Goal: Book appointment/travel/reservation

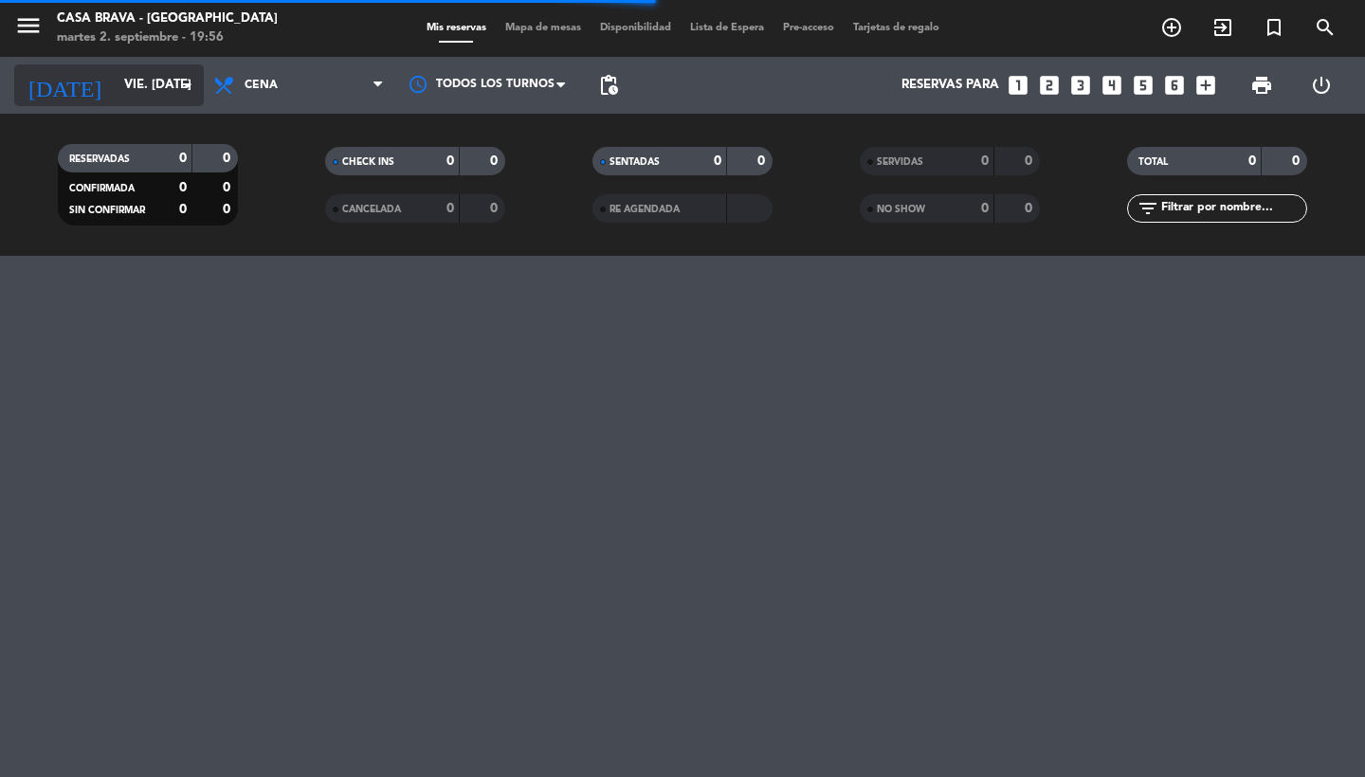
click at [189, 82] on icon "arrow_drop_down" at bounding box center [187, 85] width 23 height 23
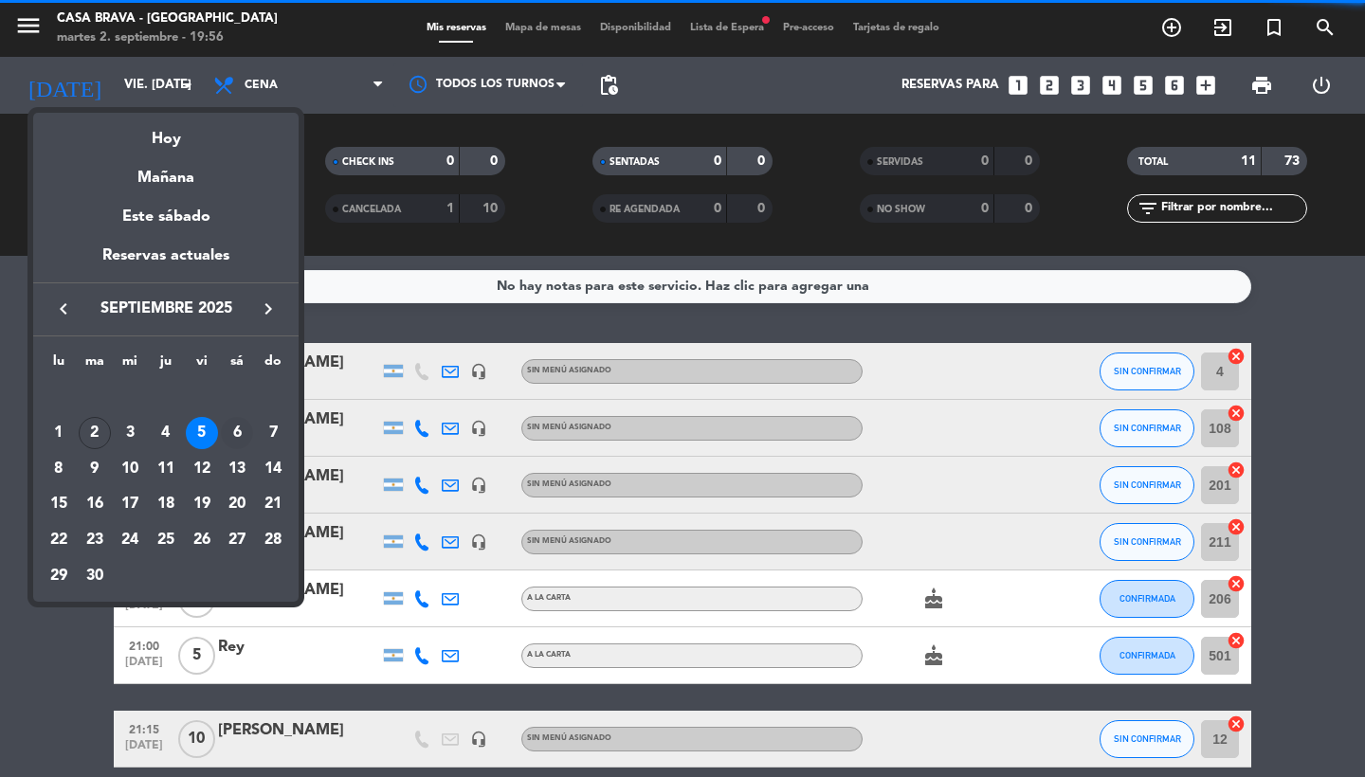
click at [237, 424] on div "6" at bounding box center [237, 433] width 32 height 32
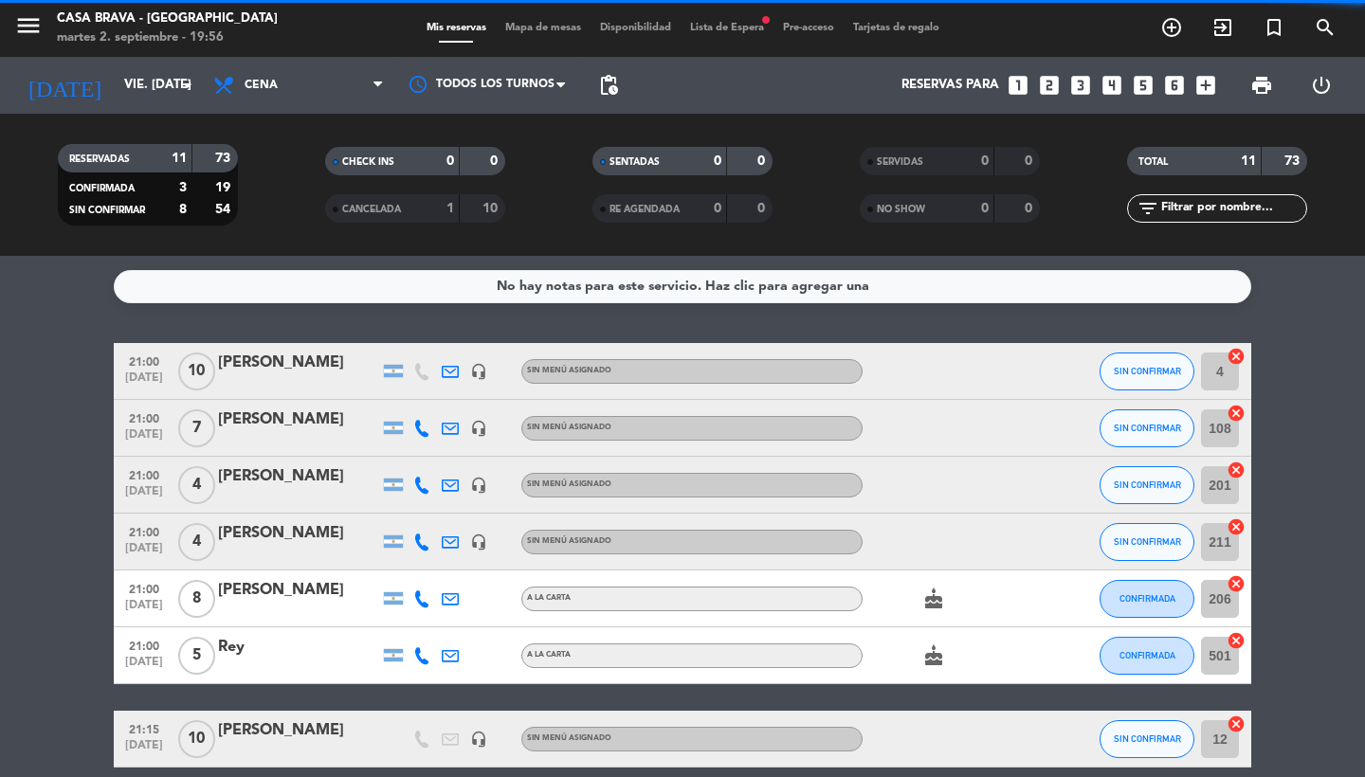
type input "sáb. [DATE]"
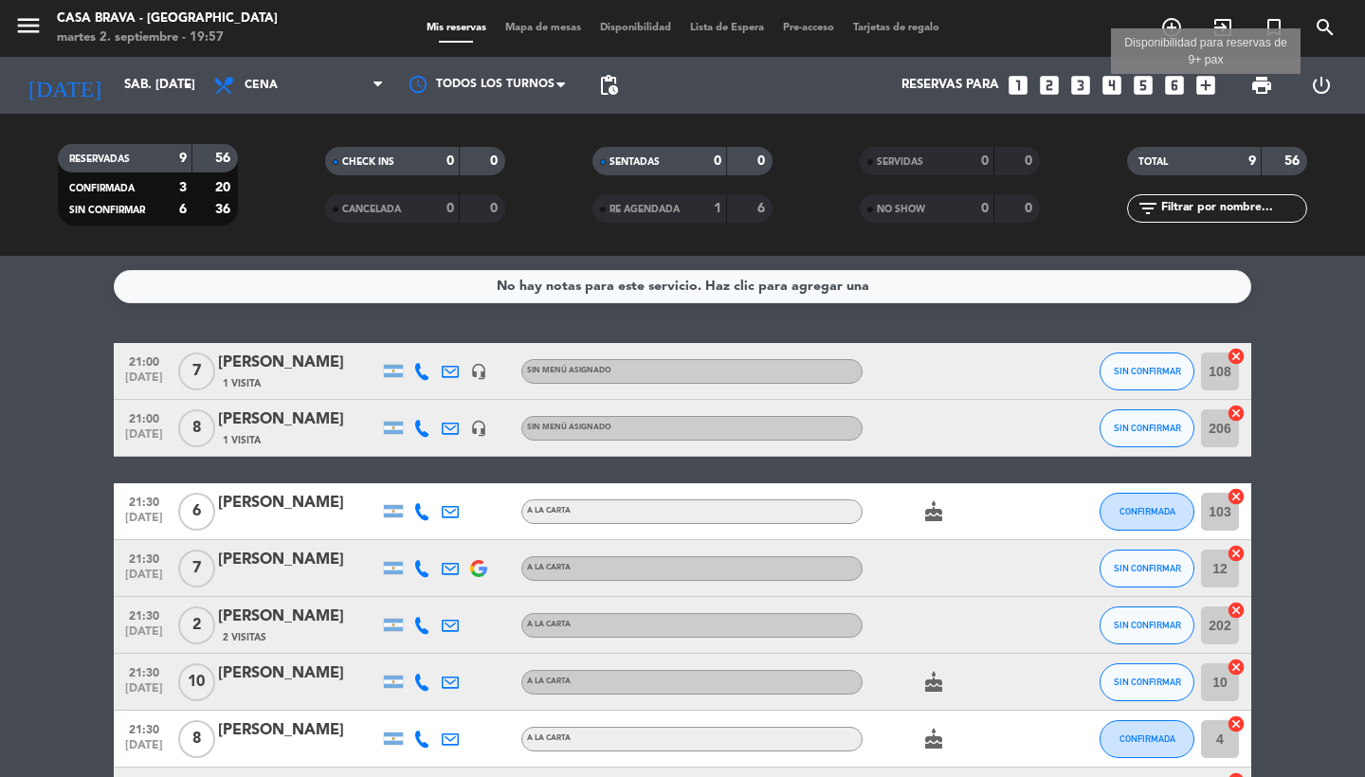
click at [1212, 87] on icon "add_box" at bounding box center [1206, 85] width 25 height 25
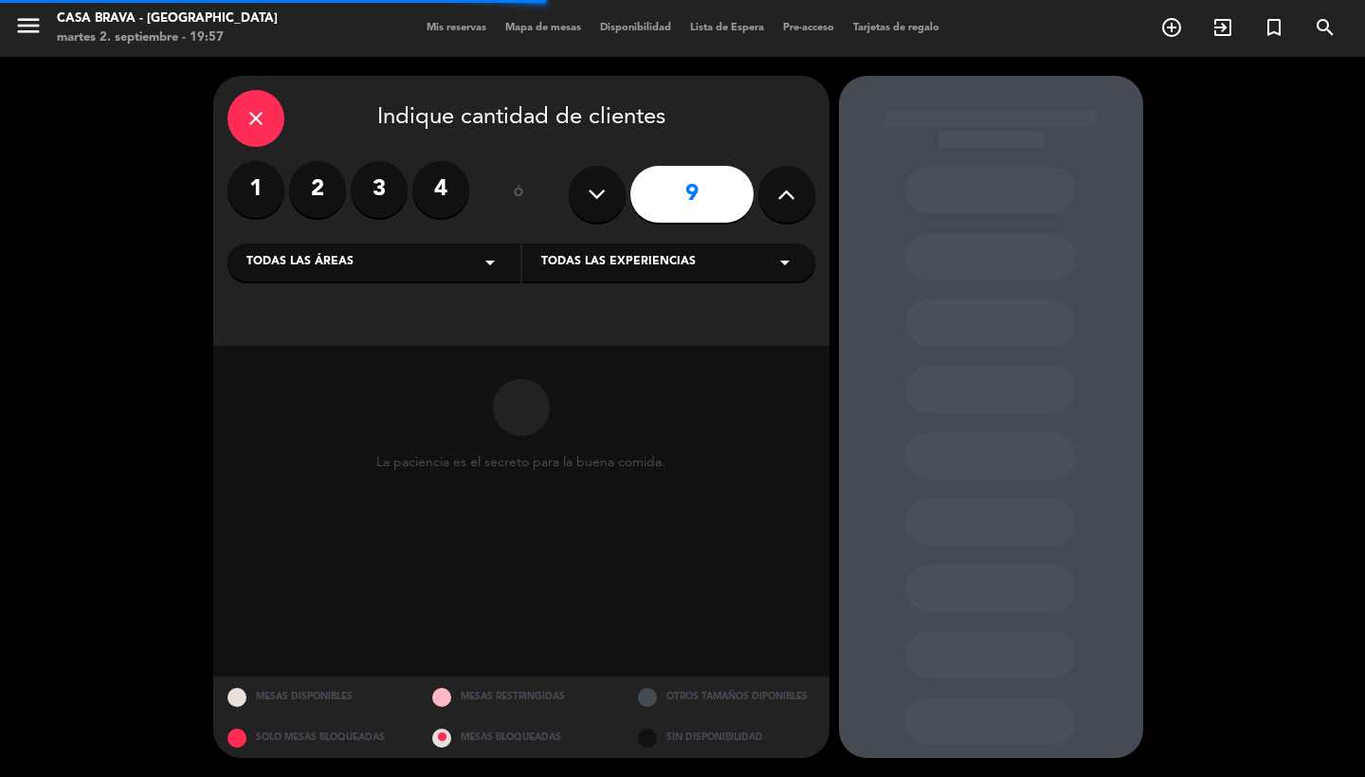
click at [593, 192] on icon at bounding box center [597, 194] width 18 height 28
click at [592, 192] on icon at bounding box center [597, 194] width 18 height 28
type input "7"
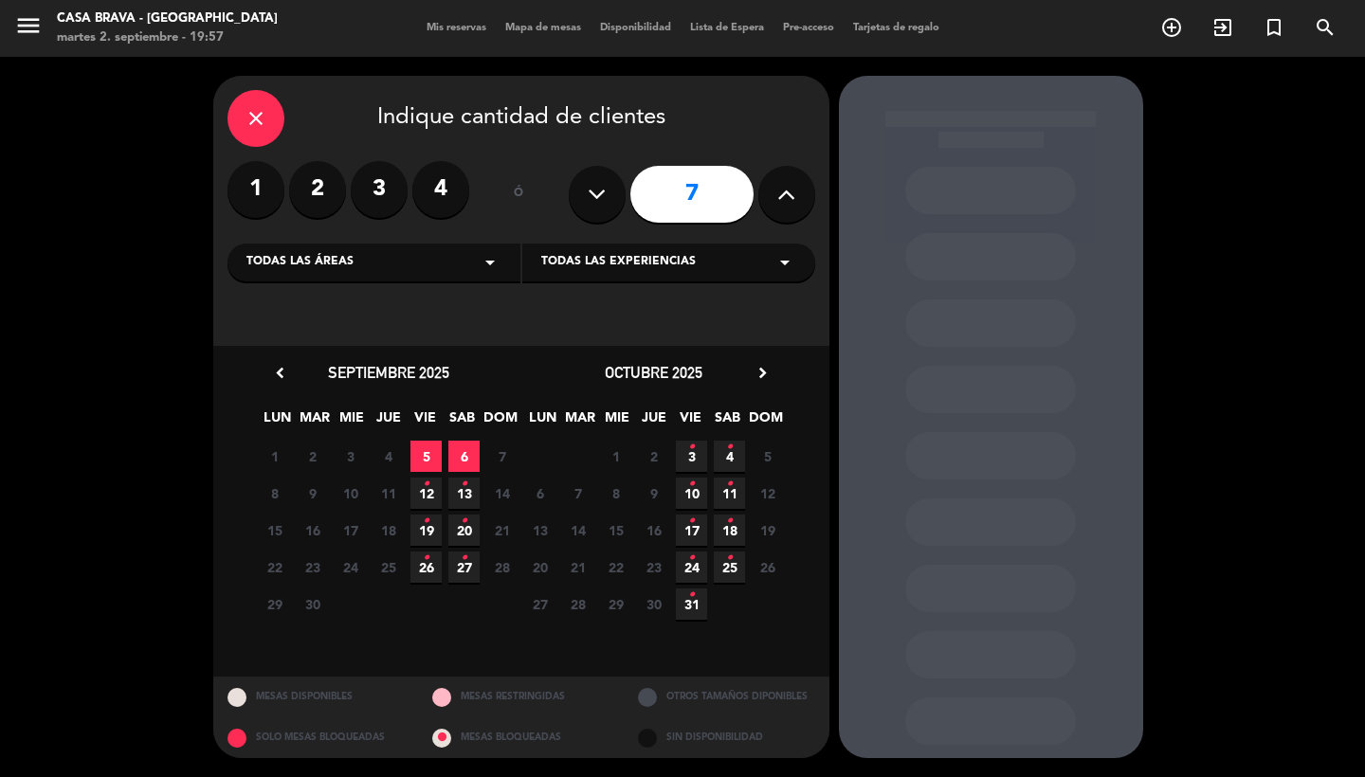
click at [460, 451] on span "6" at bounding box center [463, 456] width 31 height 31
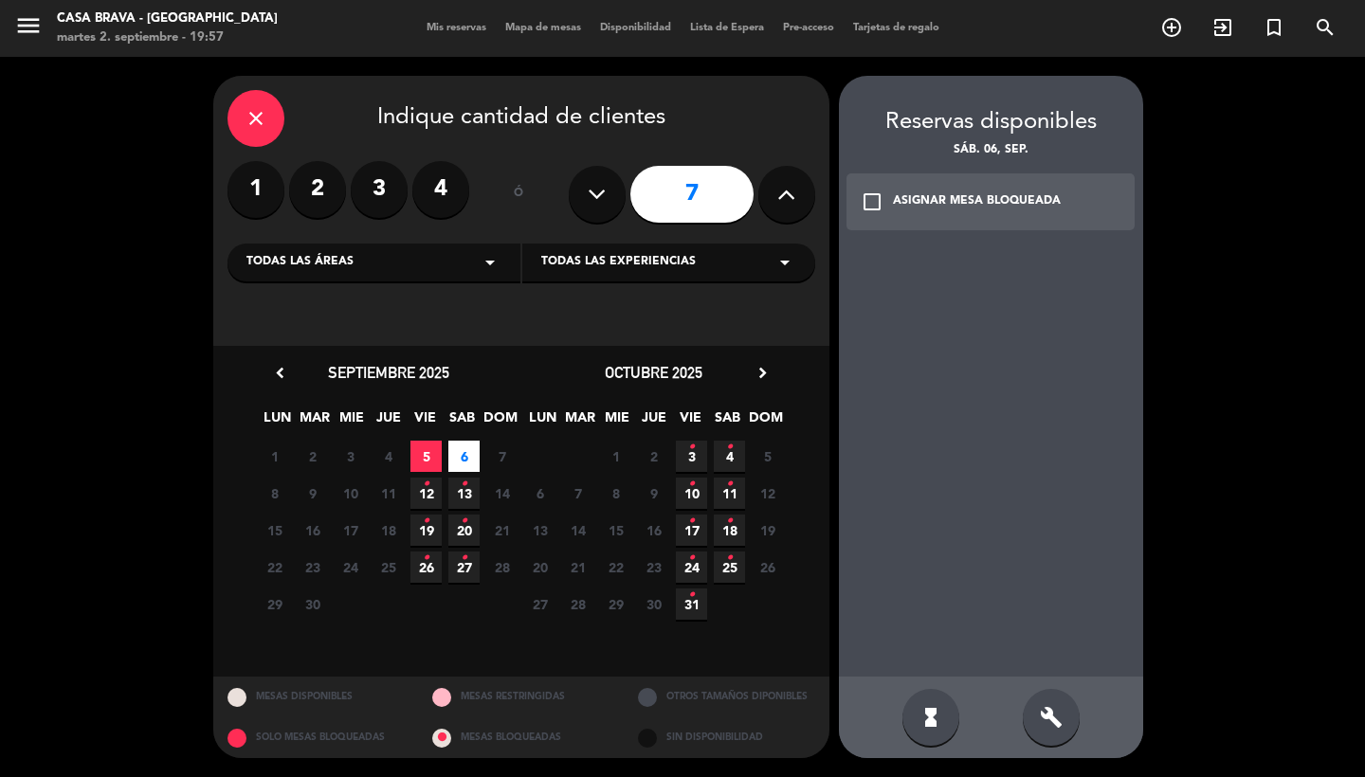
click at [1025, 194] on div "ASIGNAR MESA BLOQUEADA" at bounding box center [977, 201] width 168 height 19
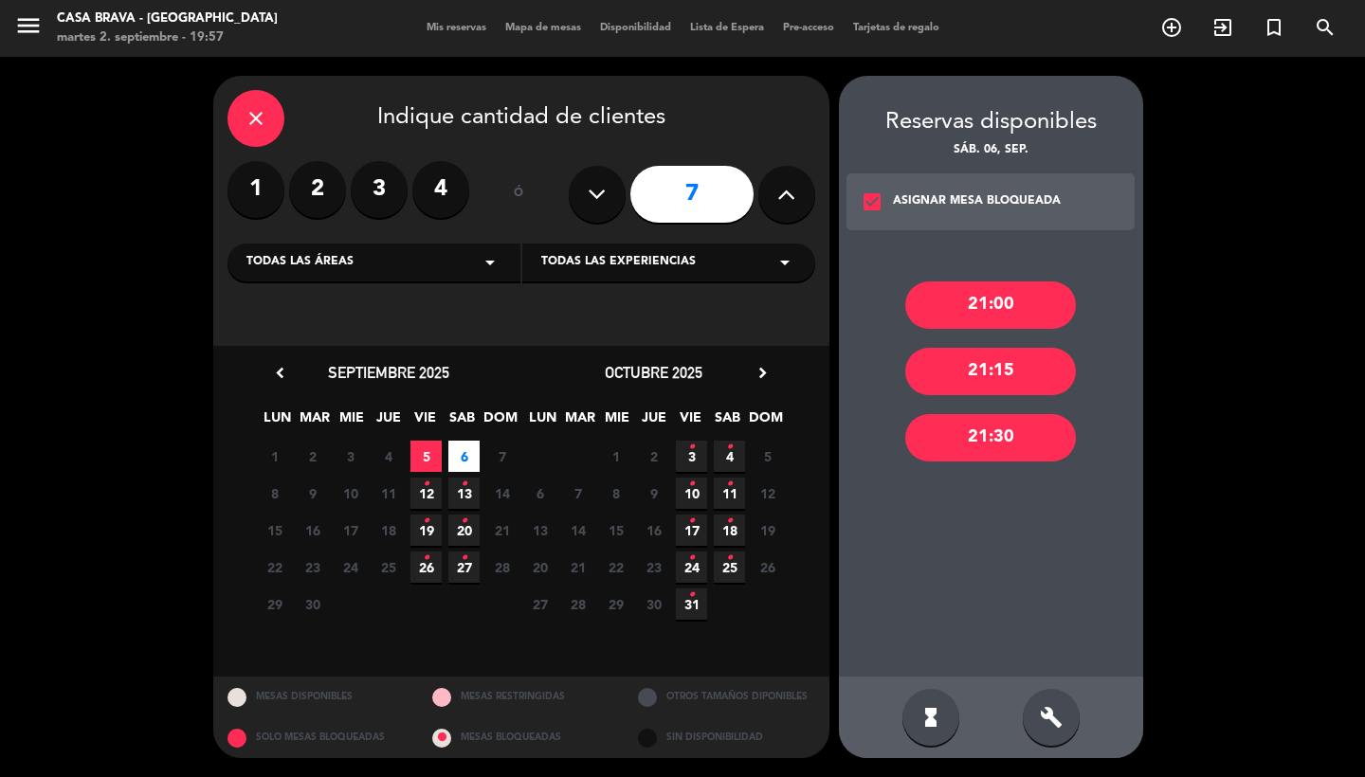
click at [1030, 305] on div "21:00" at bounding box center [990, 305] width 171 height 47
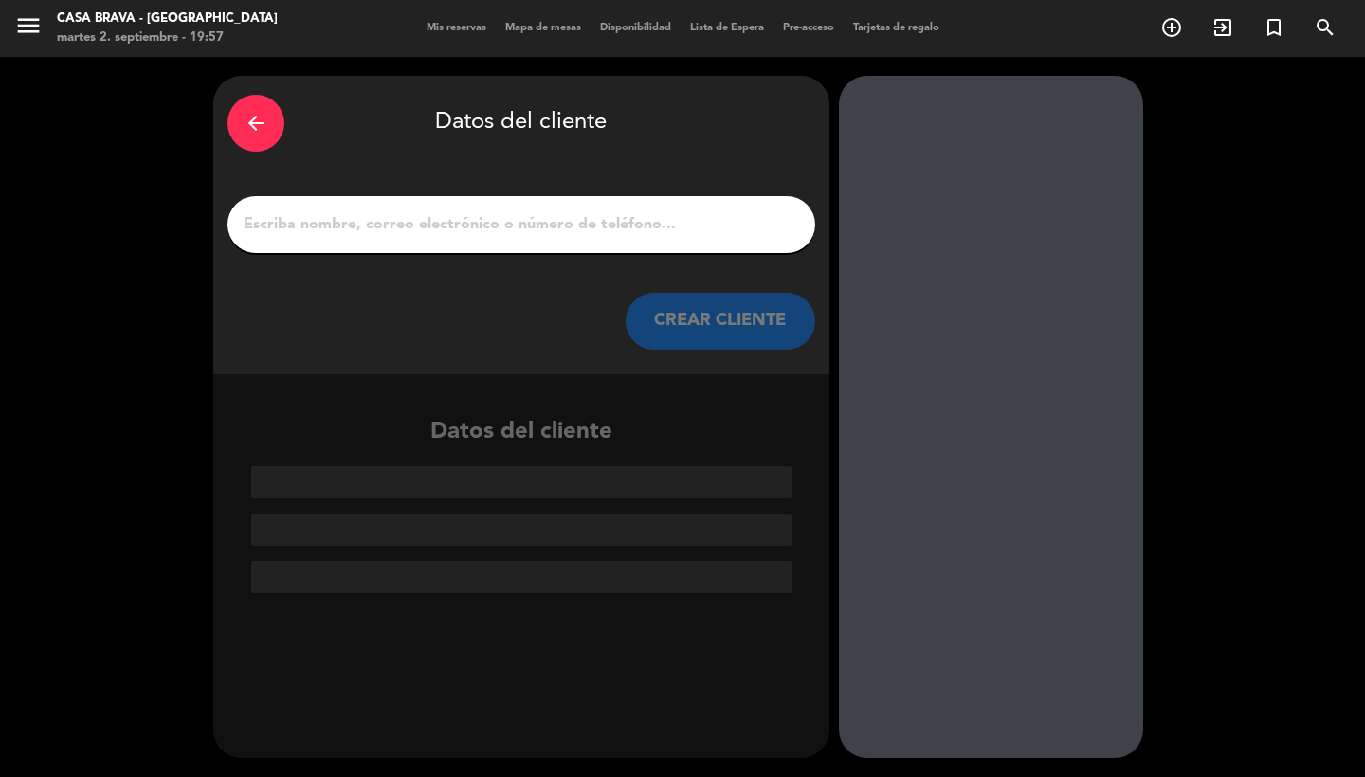
click at [634, 225] on input "1" at bounding box center [521, 224] width 559 height 27
click at [666, 228] on input "1" at bounding box center [521, 224] width 559 height 27
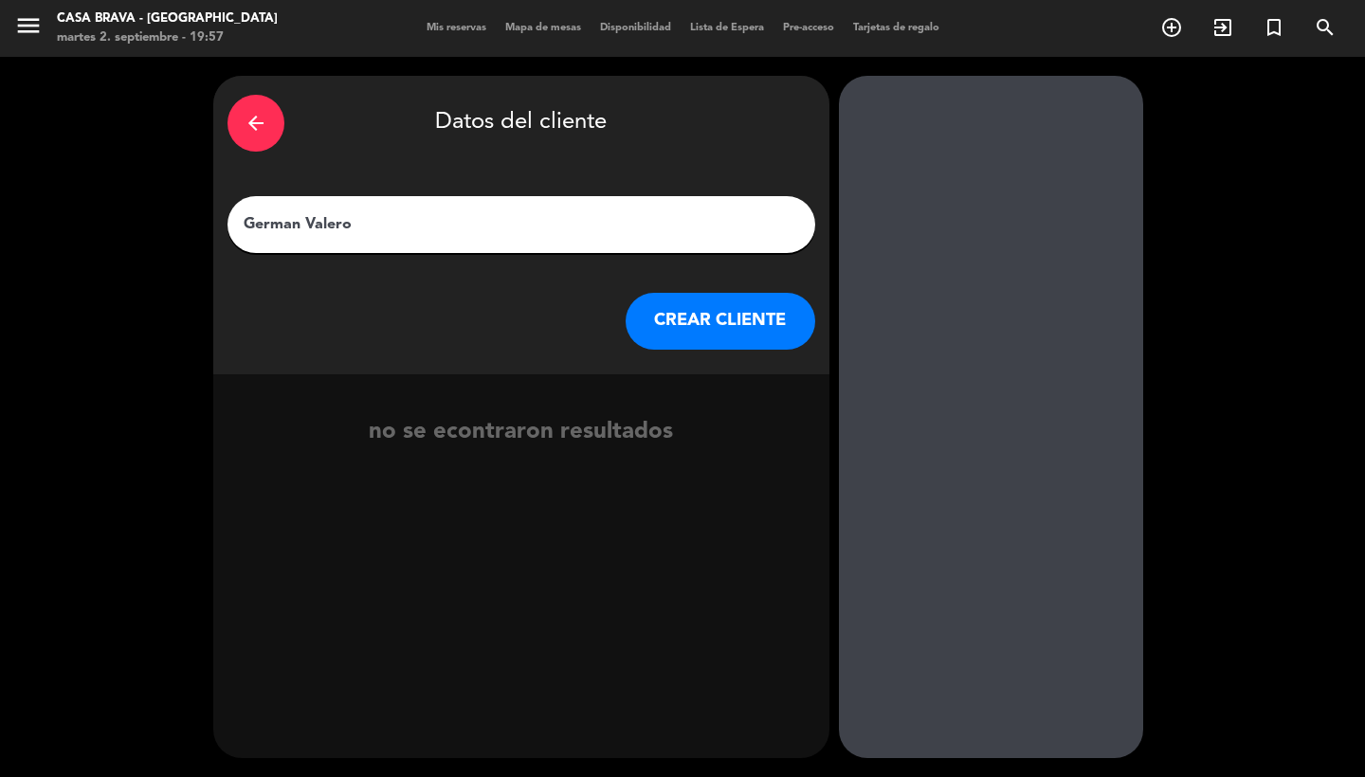
type input "German Valero"
click at [708, 320] on button "CREAR CLIENTE" at bounding box center [721, 321] width 190 height 57
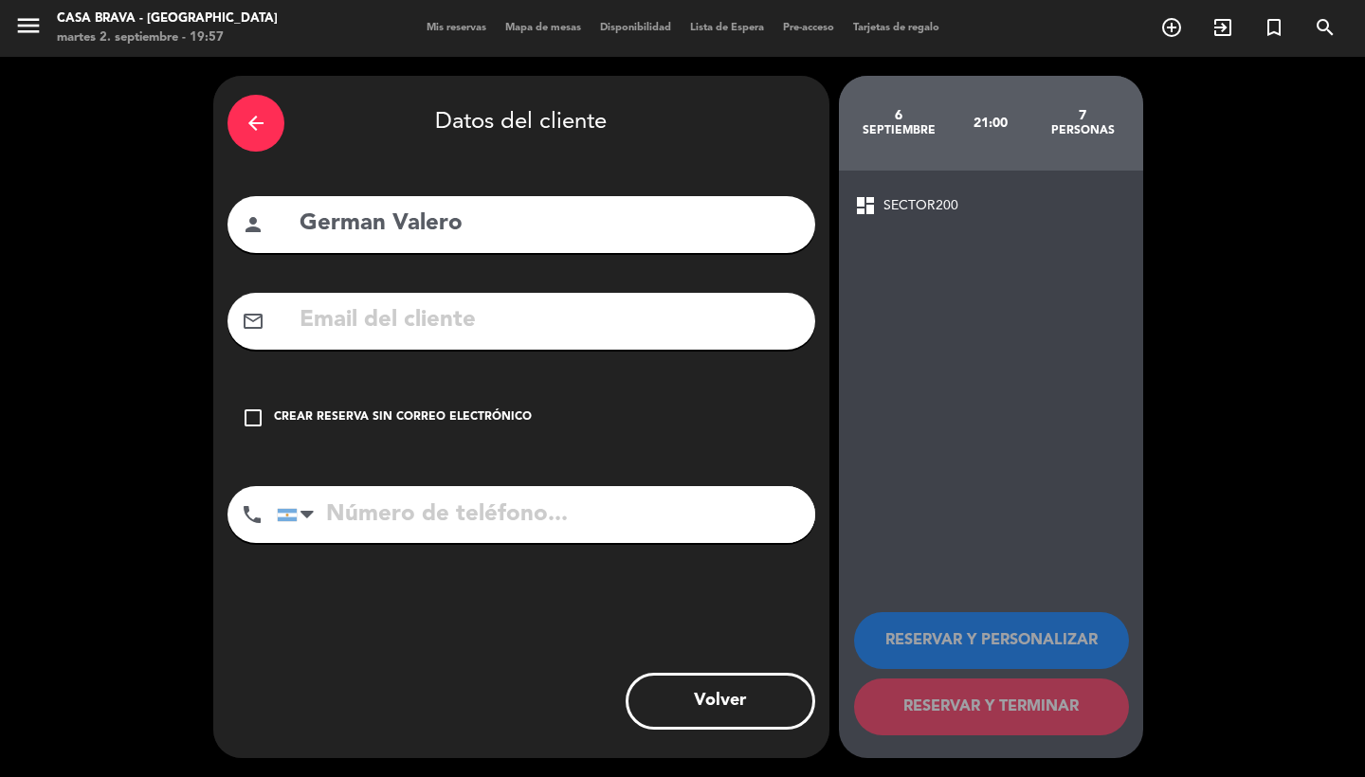
click at [449, 431] on div "check_box_outline_blank Crear reserva sin correo electrónico" at bounding box center [522, 418] width 588 height 57
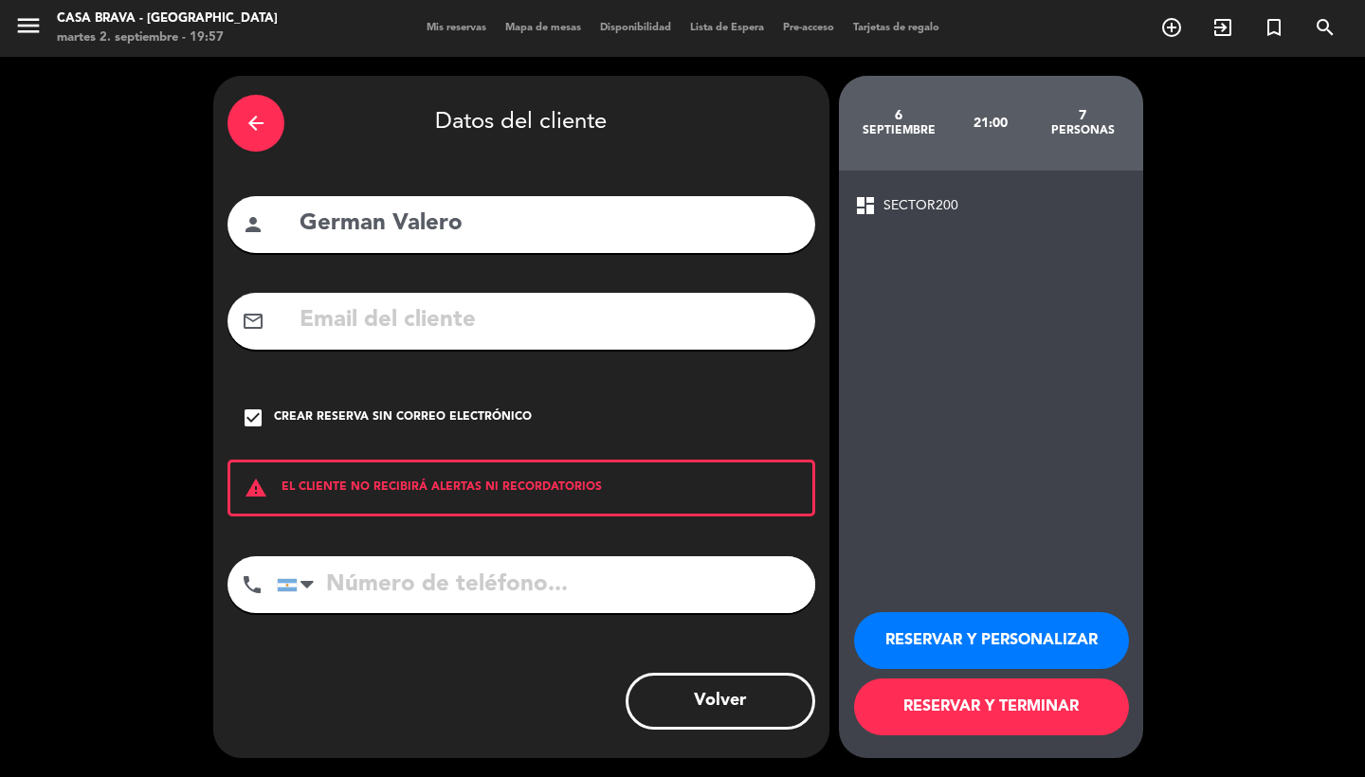
click at [980, 721] on button "RESERVAR Y TERMINAR" at bounding box center [991, 707] width 275 height 57
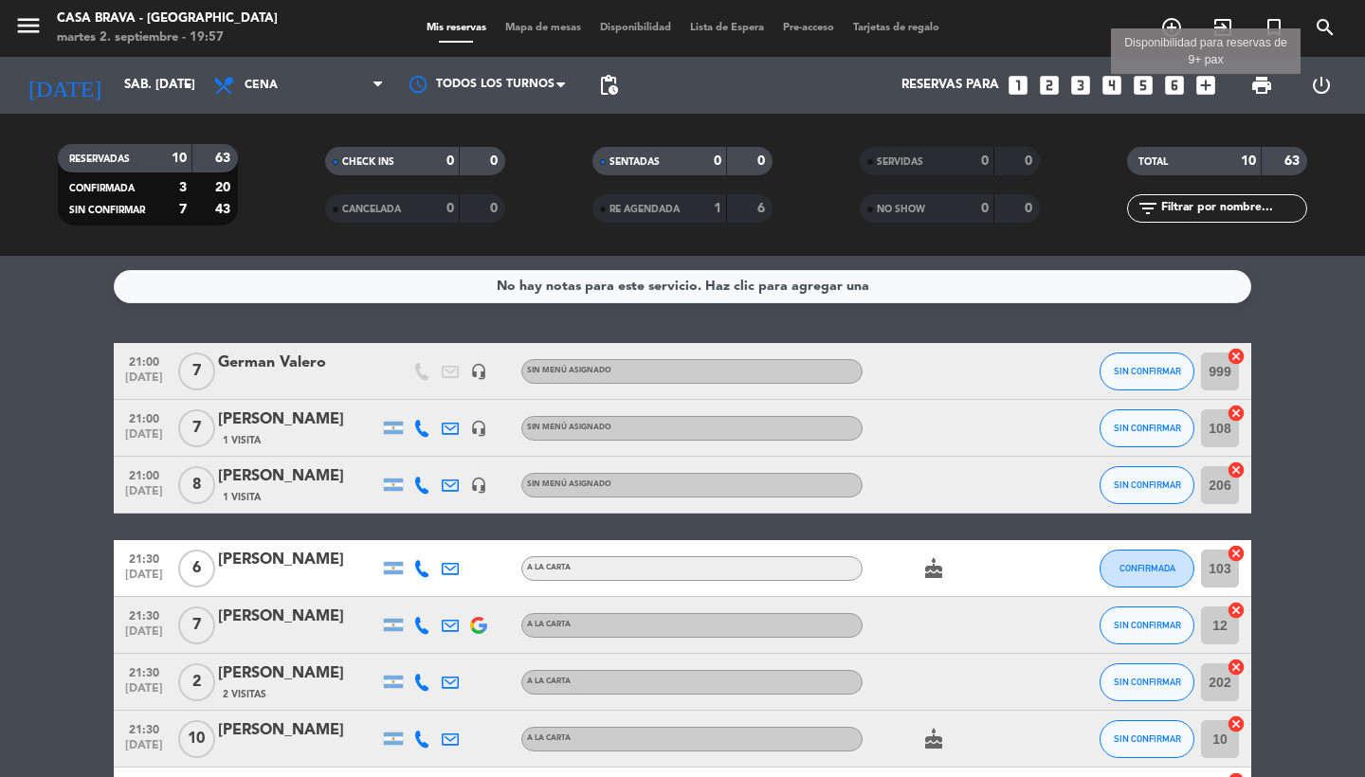
click at [1194, 93] on icon "add_box" at bounding box center [1206, 85] width 25 height 25
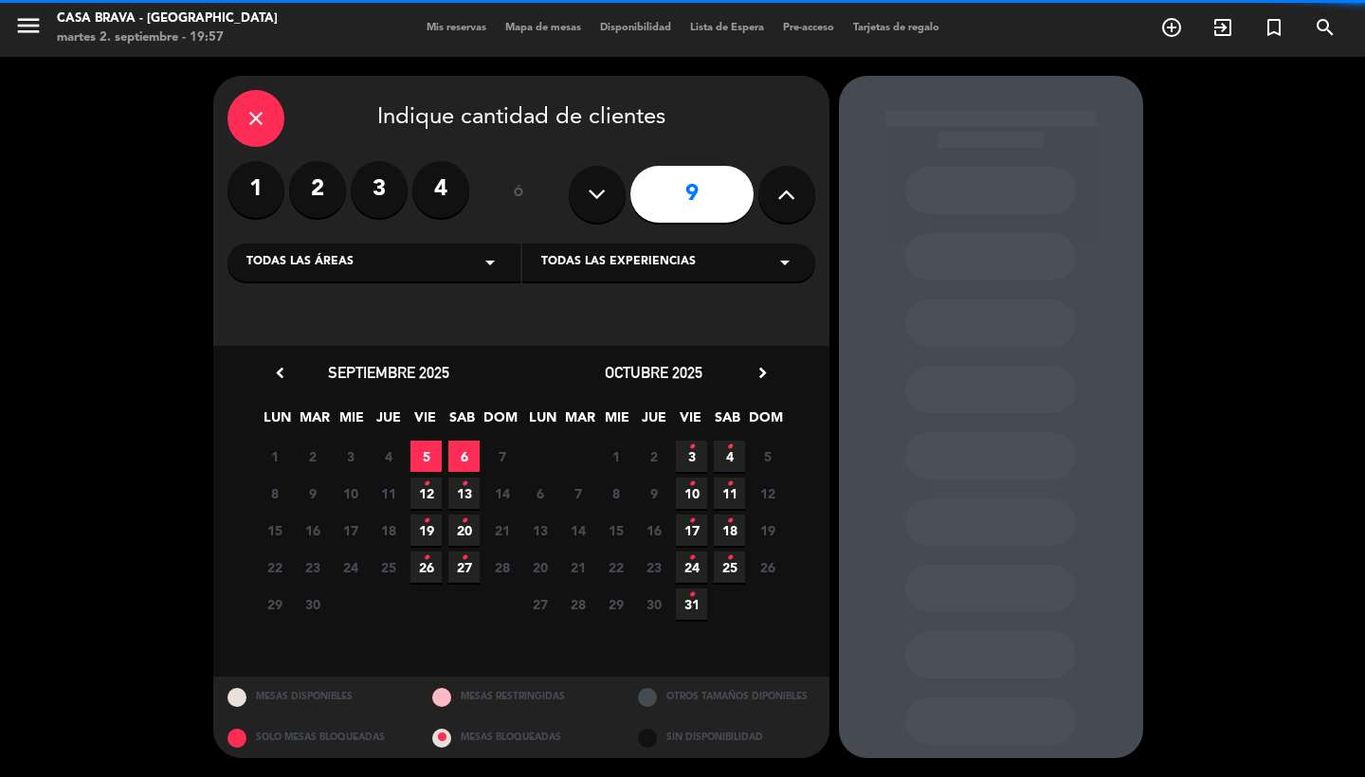
click at [612, 194] on button at bounding box center [597, 194] width 57 height 57
type input "8"
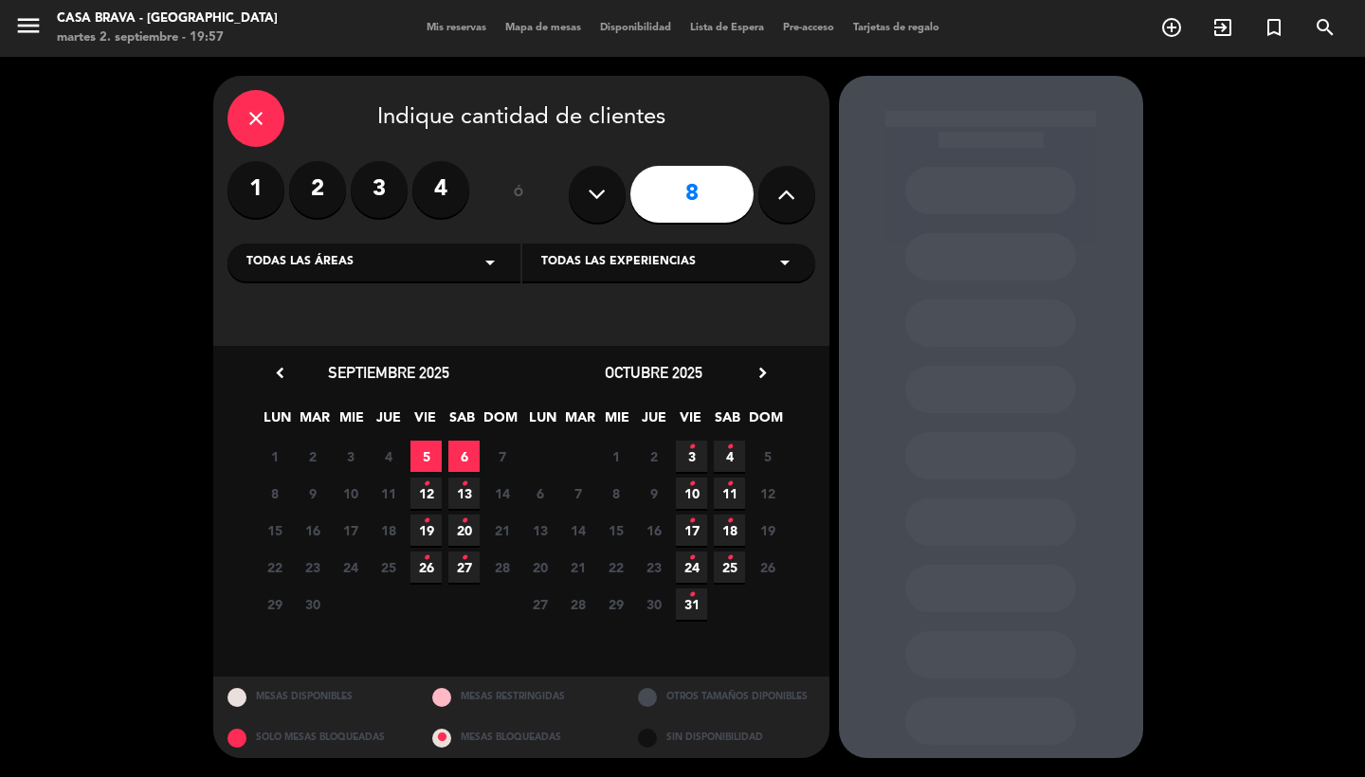
click at [457, 463] on span "6" at bounding box center [463, 456] width 31 height 31
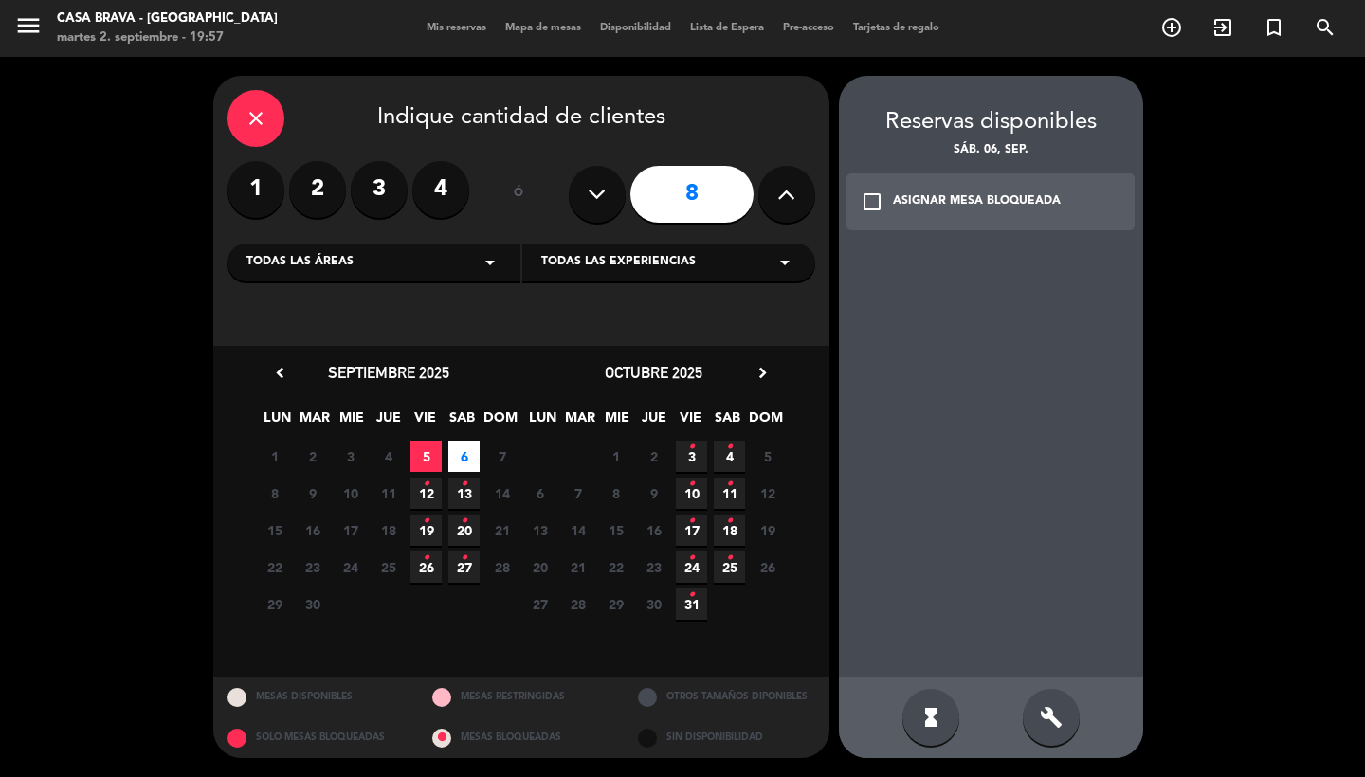
click at [969, 196] on div "ASIGNAR MESA BLOQUEADA" at bounding box center [977, 201] width 168 height 19
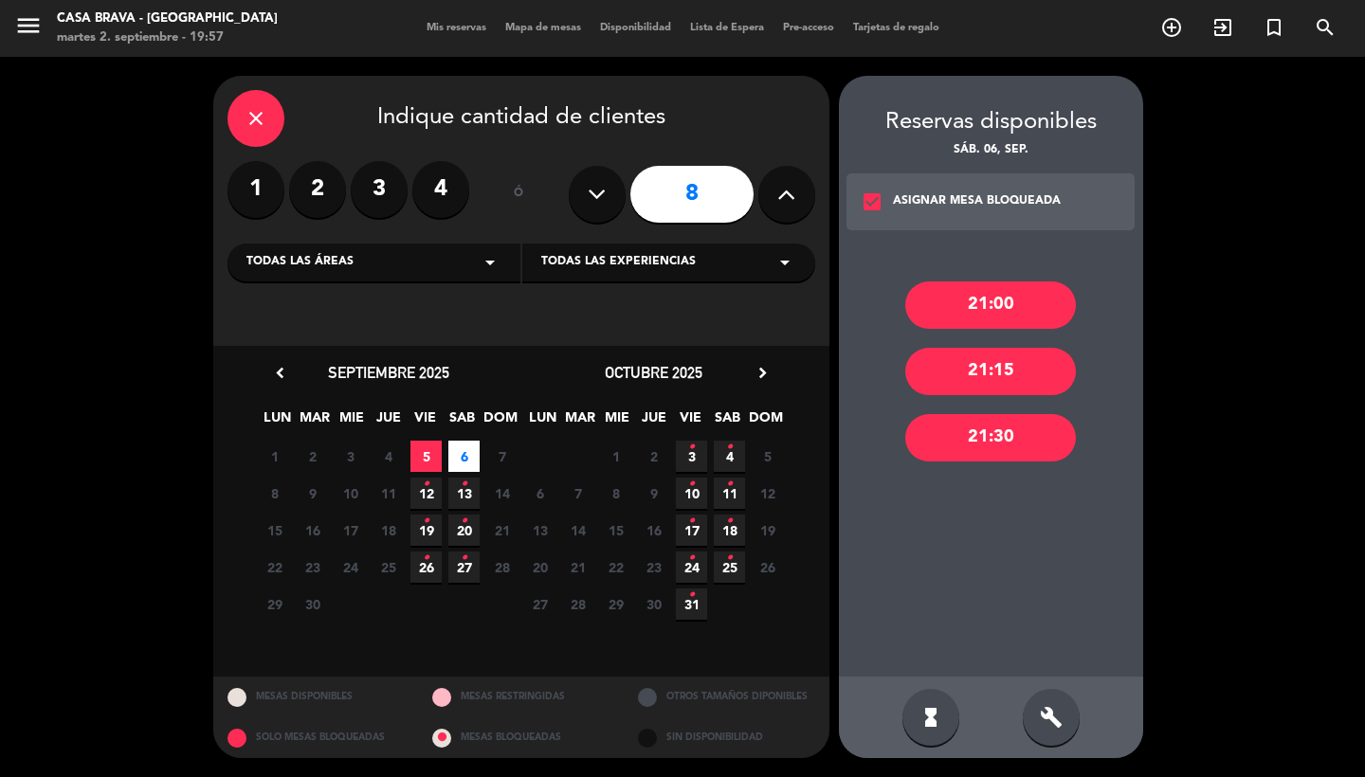
click at [988, 283] on div "21:00" at bounding box center [990, 305] width 171 height 47
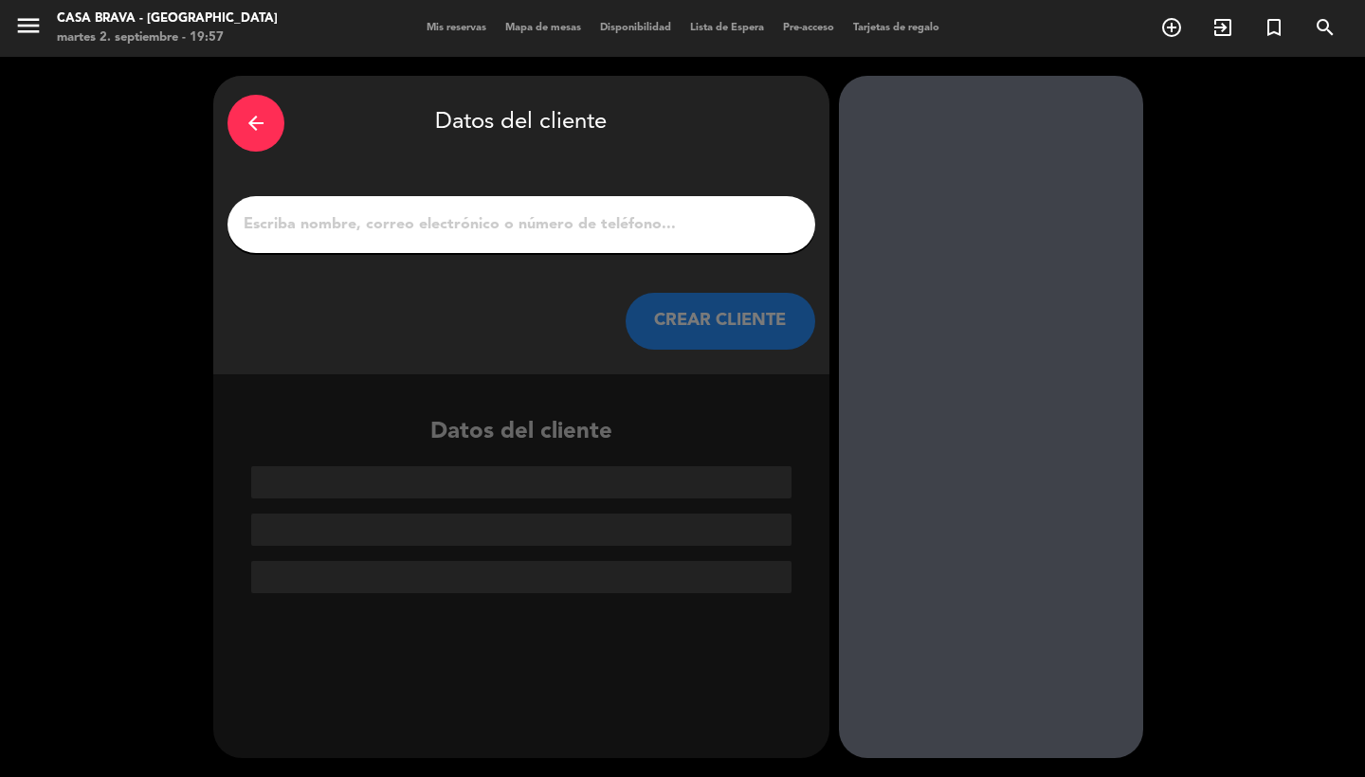
click at [988, 302] on div at bounding box center [991, 417] width 304 height 683
click at [702, 247] on div at bounding box center [522, 224] width 588 height 57
click at [685, 225] on input "1" at bounding box center [521, 224] width 559 height 27
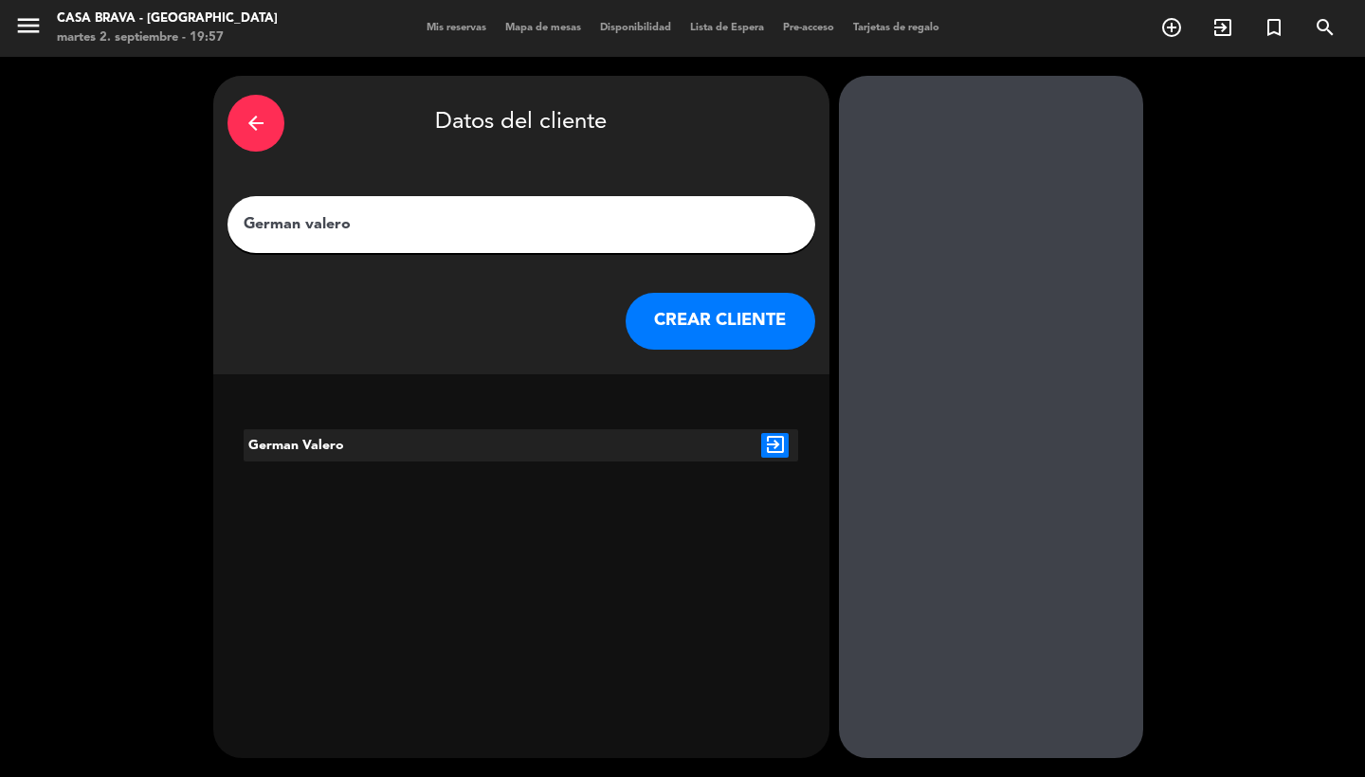
click at [310, 218] on input "German valero" at bounding box center [521, 224] width 559 height 27
type input "German Valero"
click at [775, 450] on icon "exit_to_app" at bounding box center [774, 445] width 27 height 25
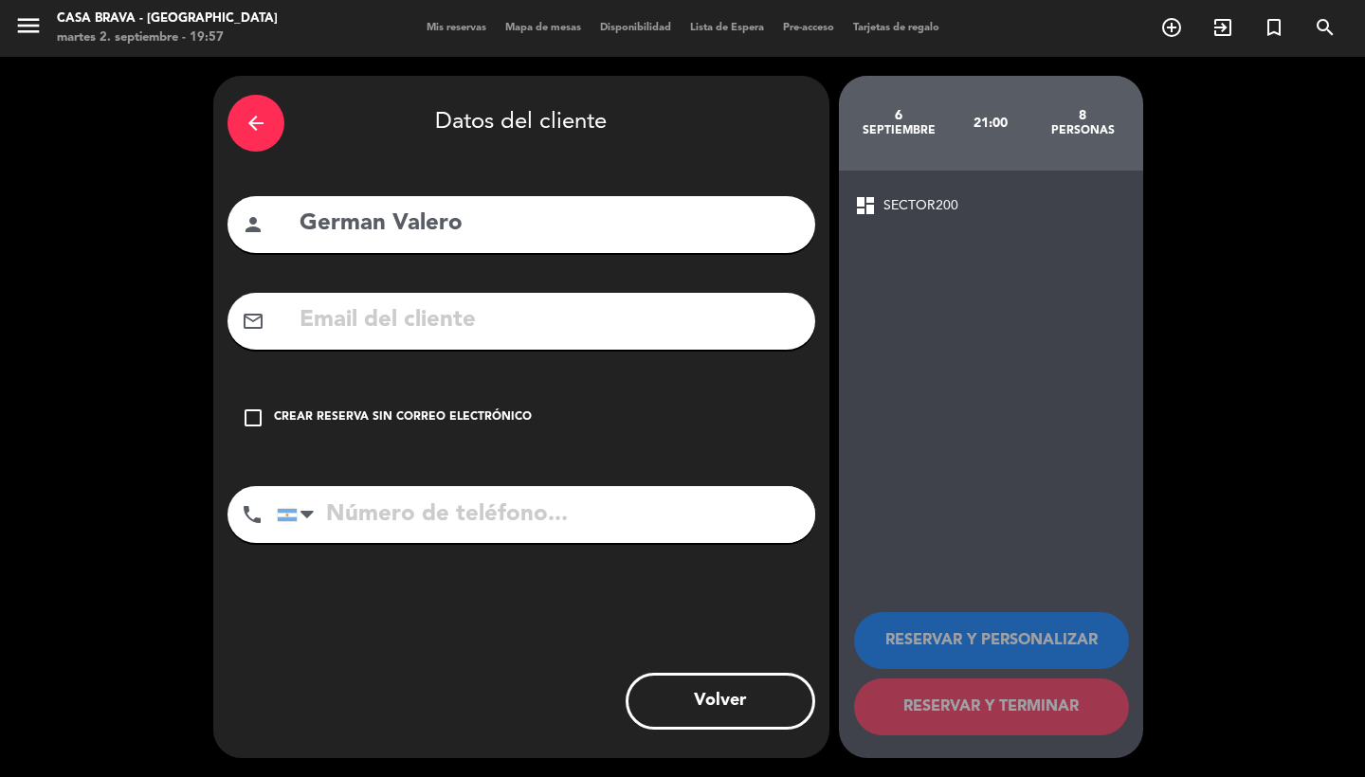
click at [471, 407] on div "check_box_outline_blank Crear reserva sin correo electrónico" at bounding box center [522, 418] width 588 height 57
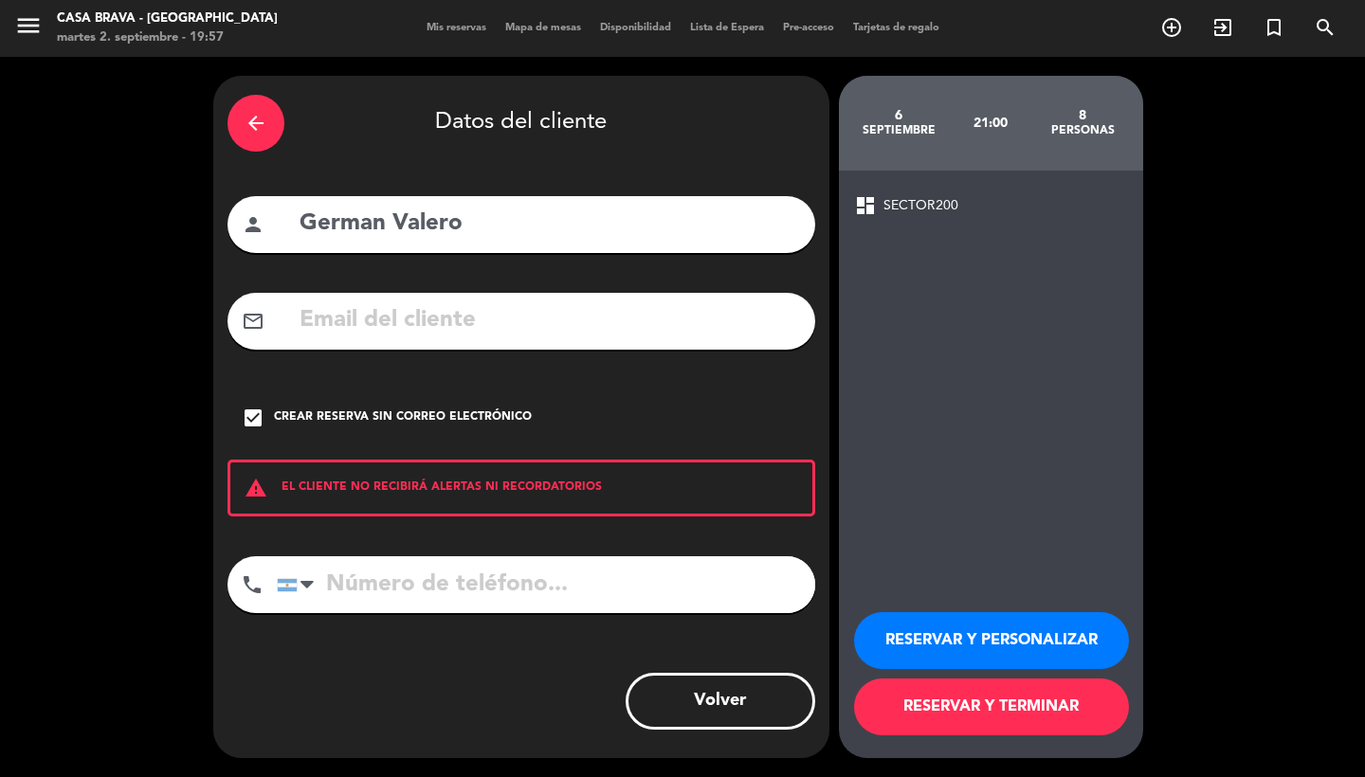
click at [1063, 700] on button "RESERVAR Y TERMINAR" at bounding box center [991, 707] width 275 height 57
